Goal: Task Accomplishment & Management: Manage account settings

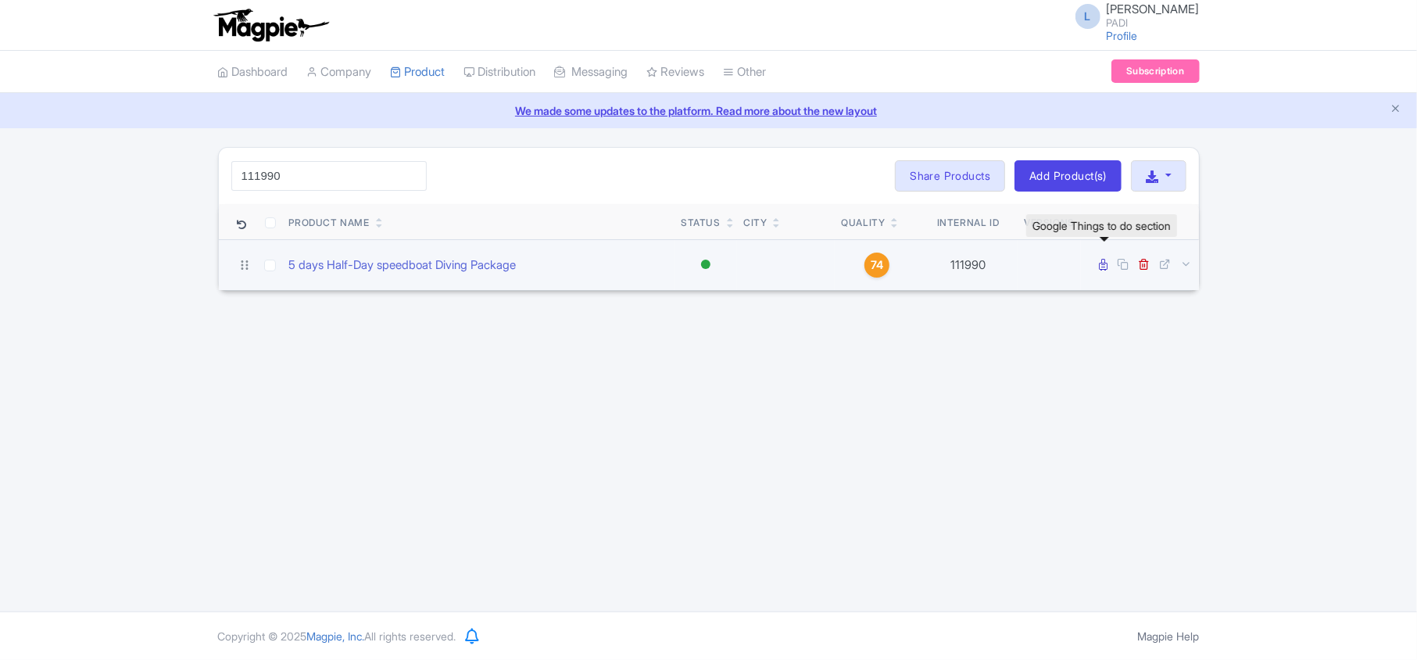
type input "111990"
click at [1100, 264] on icon at bounding box center [1104, 265] width 9 height 12
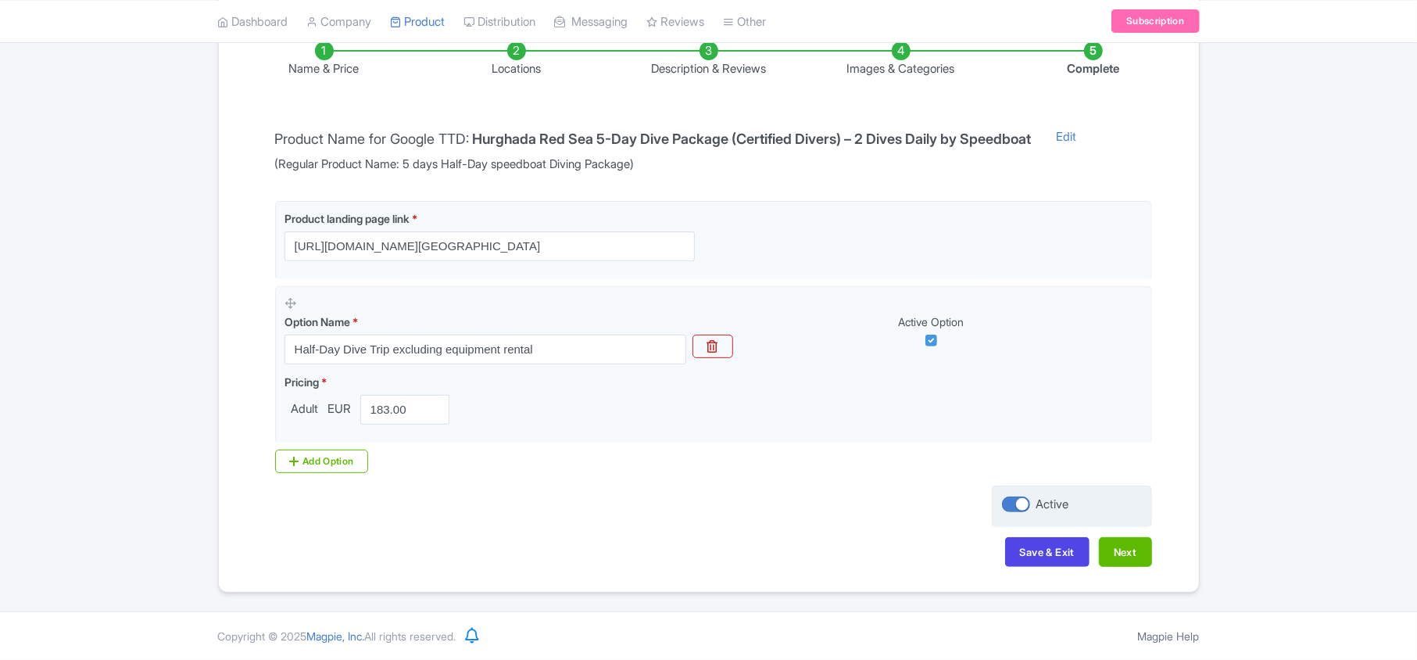
scroll to position [275, 0]
click at [1130, 554] on button "Next" at bounding box center [1125, 552] width 53 height 30
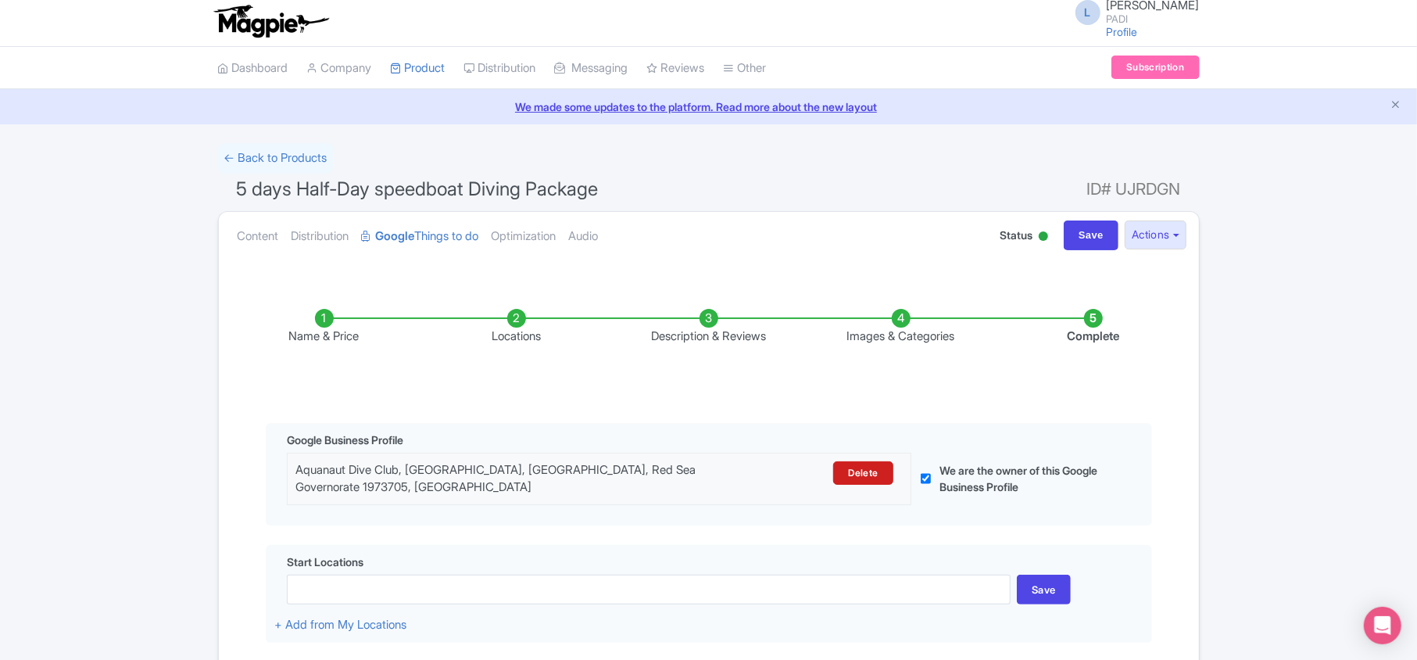
scroll to position [0, 0]
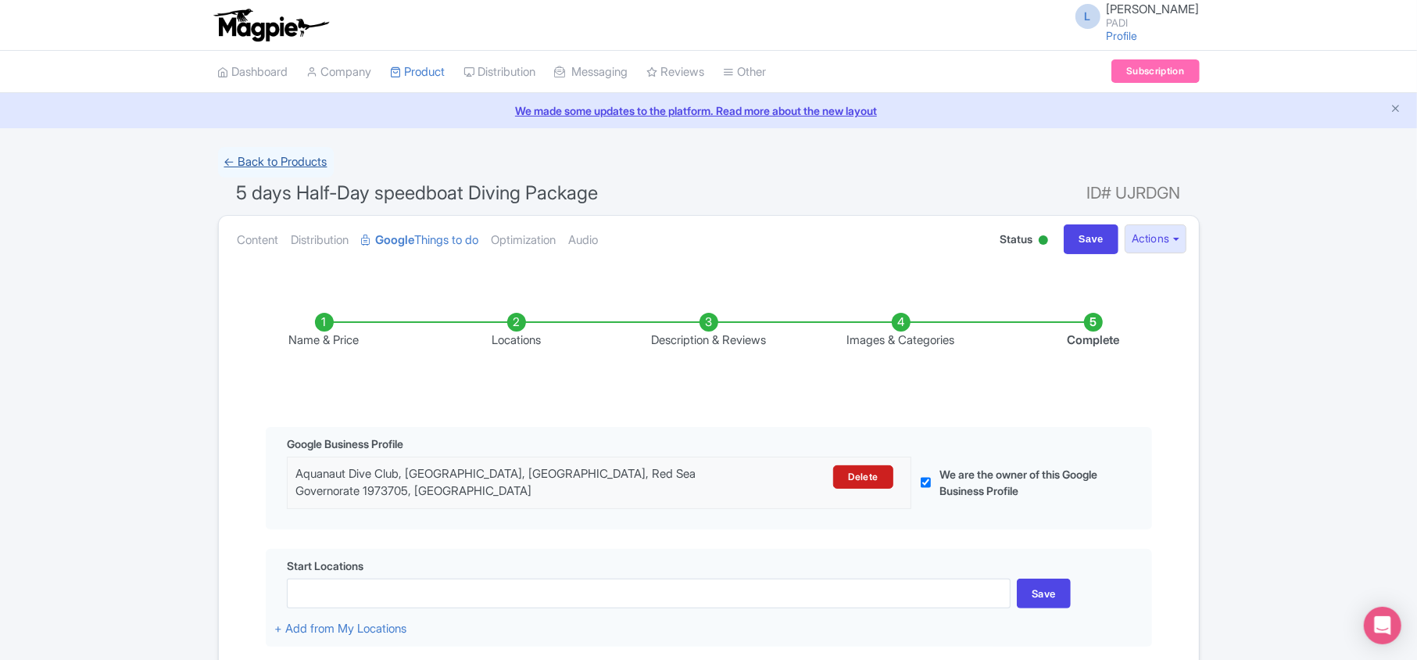
click at [230, 164] on link "← Back to Products" at bounding box center [276, 162] width 116 height 30
